Goal: Navigation & Orientation: Understand site structure

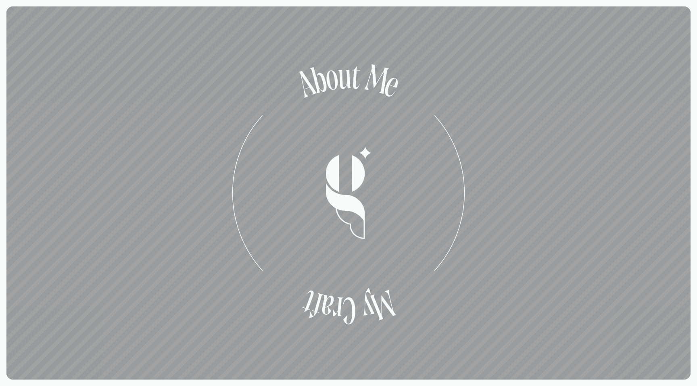
click at [342, 102] on tspan "b" at bounding box center [328, 79] width 27 height 45
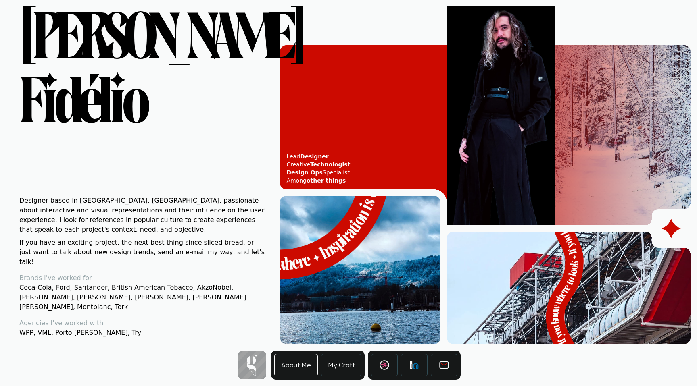
click at [342, 365] on link "My Craft" at bounding box center [341, 365] width 40 height 23
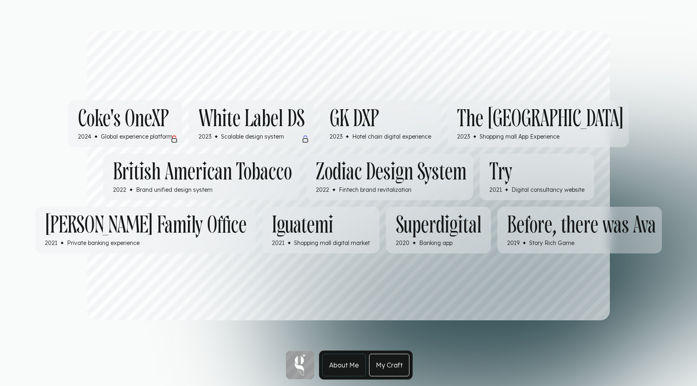
click at [341, 367] on link "About Me" at bounding box center [344, 365] width 44 height 23
